Goal: Task Accomplishment & Management: Complete application form

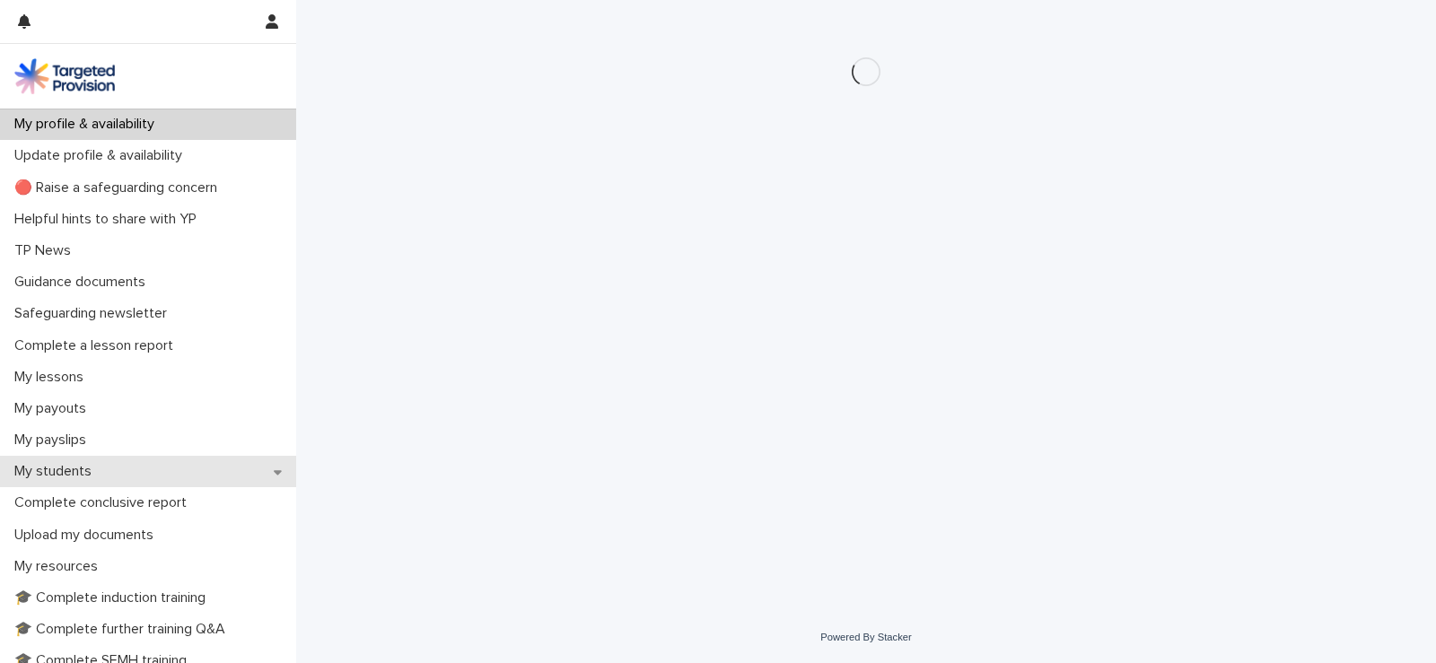
click at [56, 467] on p "My students" at bounding box center [56, 471] width 99 height 17
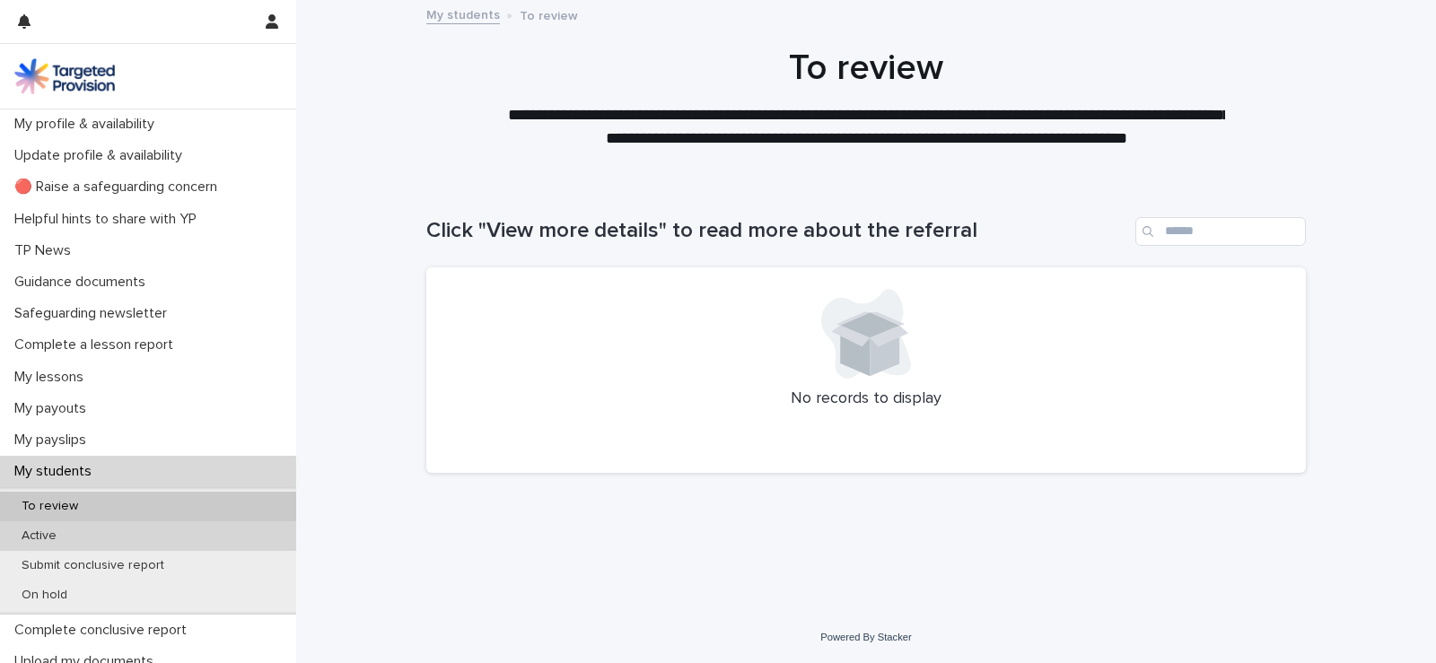
click at [45, 547] on div "Active" at bounding box center [148, 537] width 296 height 30
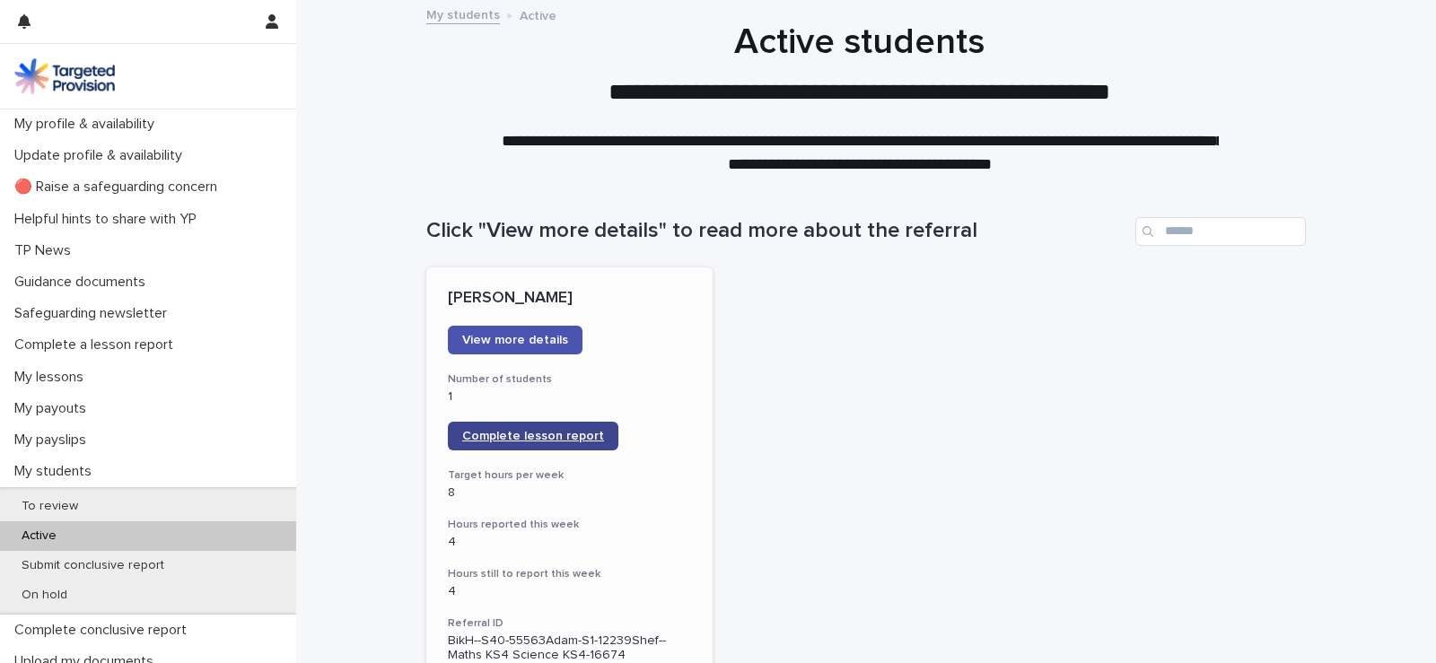
click at [564, 440] on span "Complete lesson report" at bounding box center [533, 436] width 142 height 13
click at [501, 440] on span "Complete lesson report" at bounding box center [533, 436] width 142 height 13
